Goal: Task Accomplishment & Management: Use online tool/utility

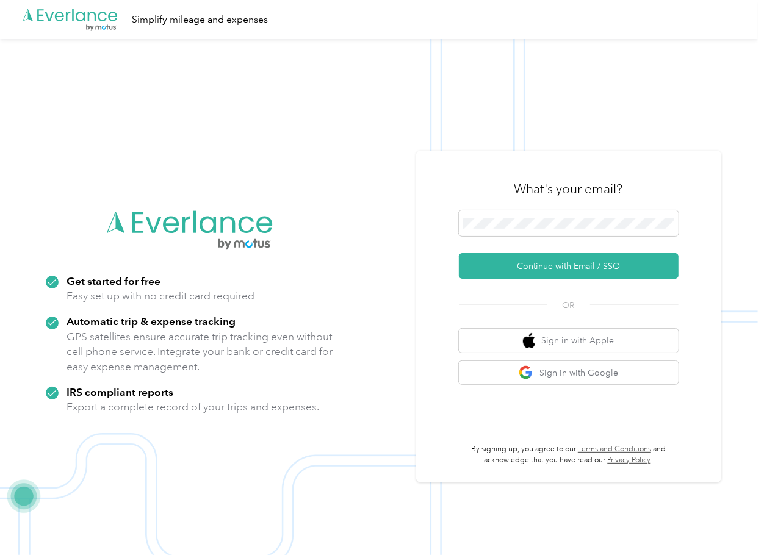
drag, startPoint x: 506, startPoint y: 263, endPoint x: 411, endPoint y: 279, distance: 96.6
click at [506, 264] on button "Continue with Email / SSO" at bounding box center [569, 266] width 220 height 26
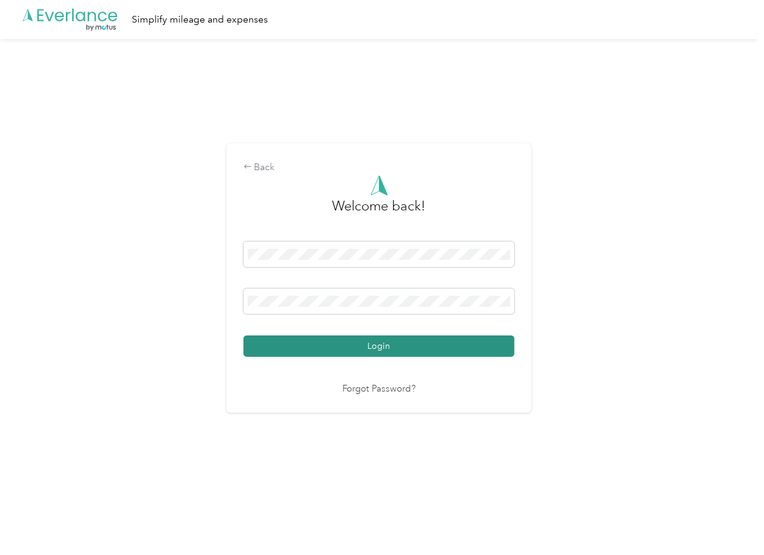
click at [282, 343] on button "Login" at bounding box center [378, 346] width 271 height 21
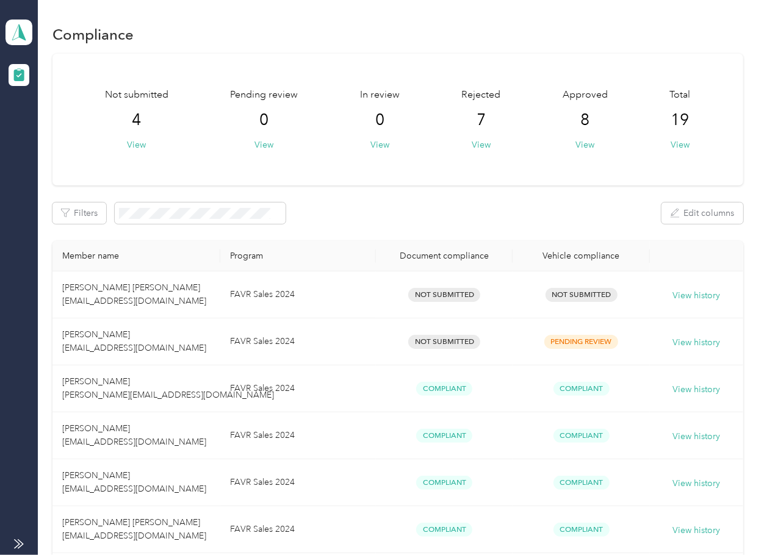
click at [412, 184] on div "Not submitted 4 View Pending review 0 View In review 0 View Rejected 7 View App…" at bounding box center [397, 120] width 690 height 132
